Goal: Find specific page/section

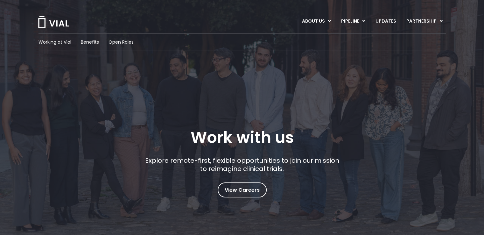
scroll to position [32, 0]
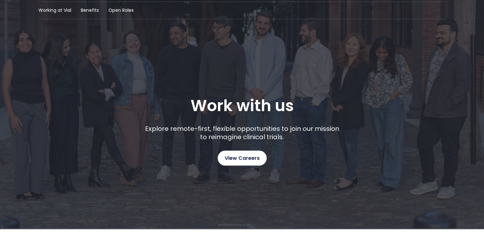
click at [238, 160] on span "View Careers" at bounding box center [242, 158] width 35 height 8
click at [64, 8] on span "Working at Vial" at bounding box center [55, 10] width 33 height 7
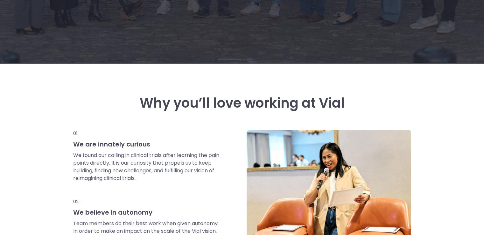
scroll to position [38, 0]
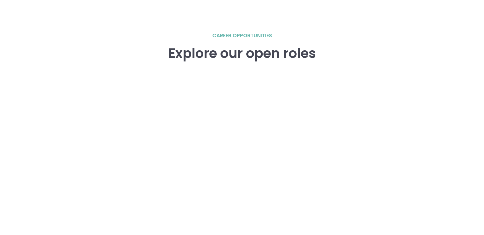
scroll to position [913, 0]
